Goal: Task Accomplishment & Management: Use online tool/utility

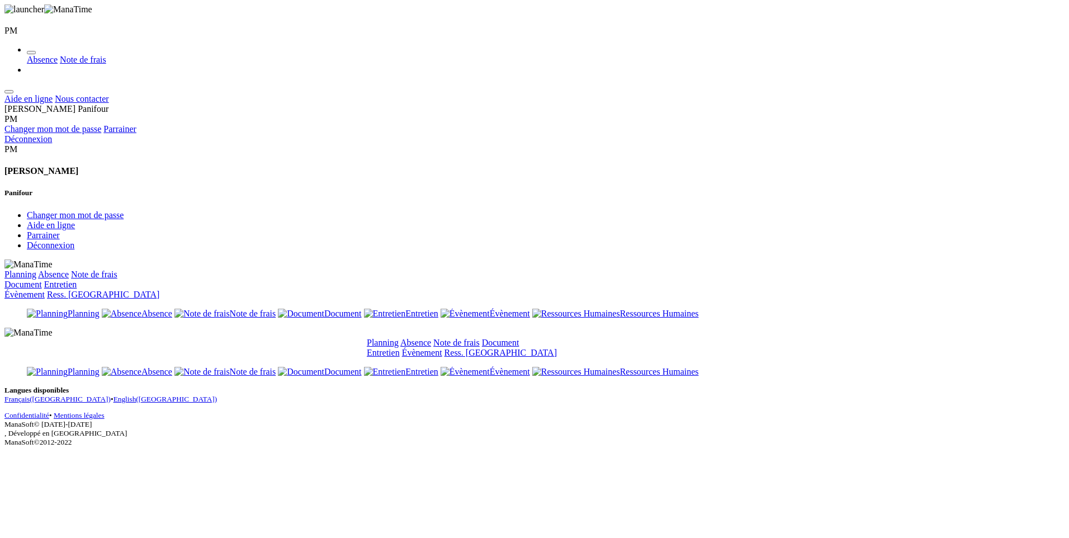
click at [431, 338] on link "Absence" at bounding box center [415, 343] width 31 height 10
click at [480, 338] on link "Note de frais" at bounding box center [456, 343] width 46 height 10
